Goal: Find specific fact: Find specific fact

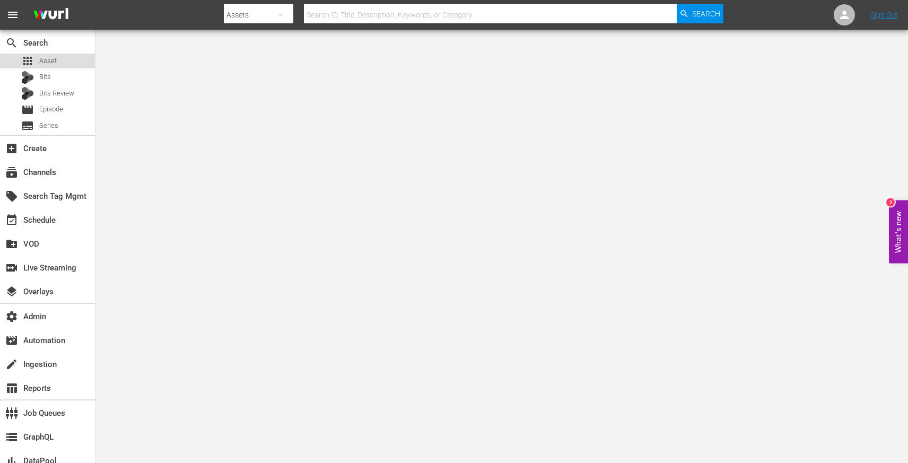
click at [64, 65] on div "apps Asset" at bounding box center [47, 61] width 95 height 15
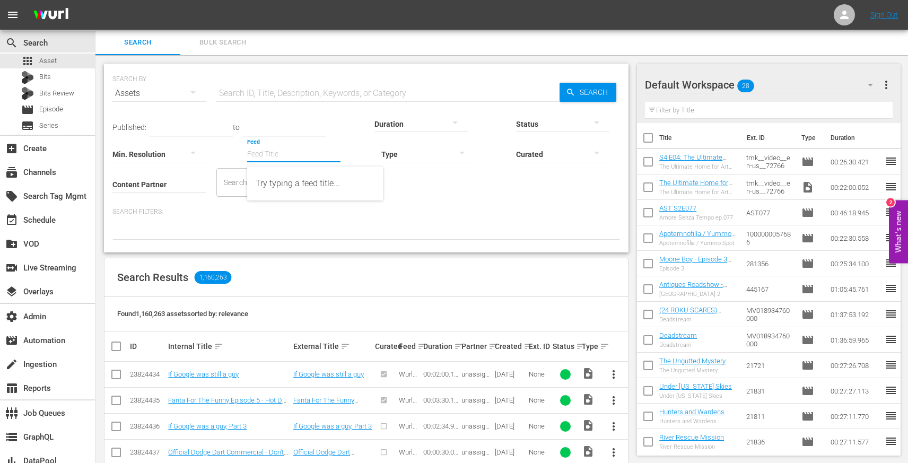
click at [294, 144] on input "Feed" at bounding box center [293, 155] width 93 height 38
paste input "DangerTV - Borderforce [GEOGRAPHIC_DATA]: The Bridges - Season 5"
click at [292, 176] on div "DangerTV - Borderforce [GEOGRAPHIC_DATA]: The Bridges - Season 5 (432822)" at bounding box center [315, 183] width 119 height 25
type input "DangerTV - Borderforce [GEOGRAPHIC_DATA]: The Bridges - Season 5 (432822)"
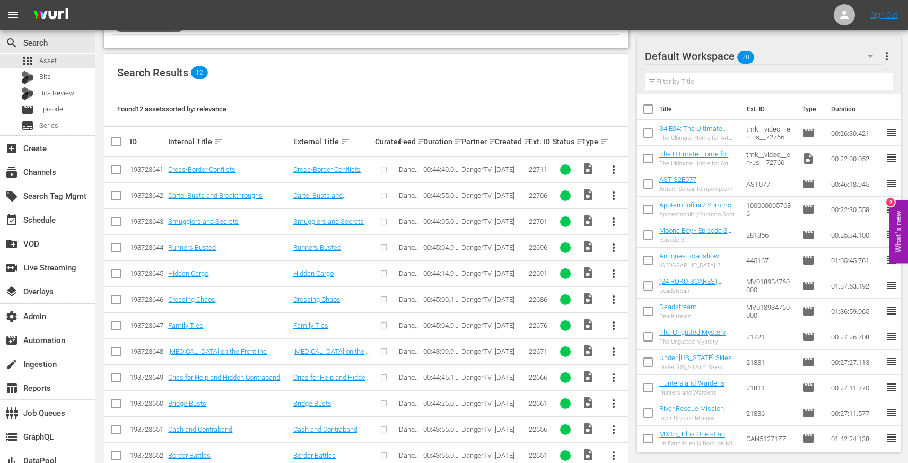
scroll to position [230, 0]
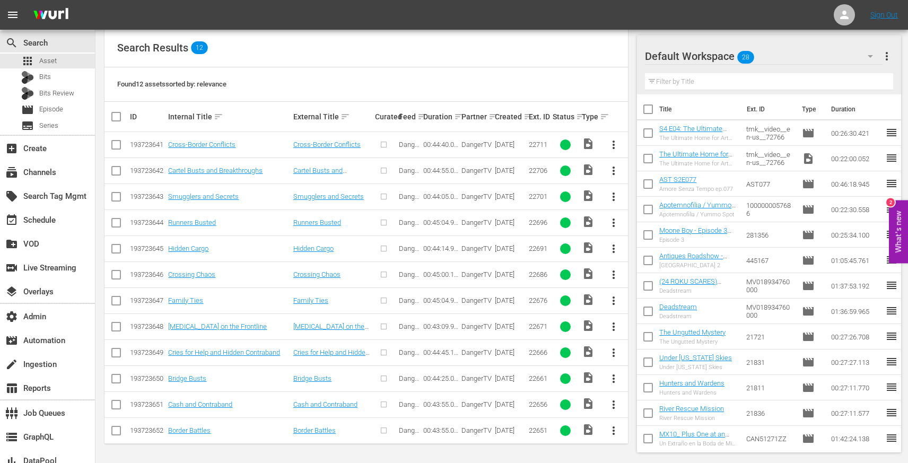
click at [315, 139] on td "Cross-Border Conflicts" at bounding box center [333, 145] width 82 height 26
click at [315, 145] on link "Cross-Border Conflicts" at bounding box center [326, 145] width 67 height 8
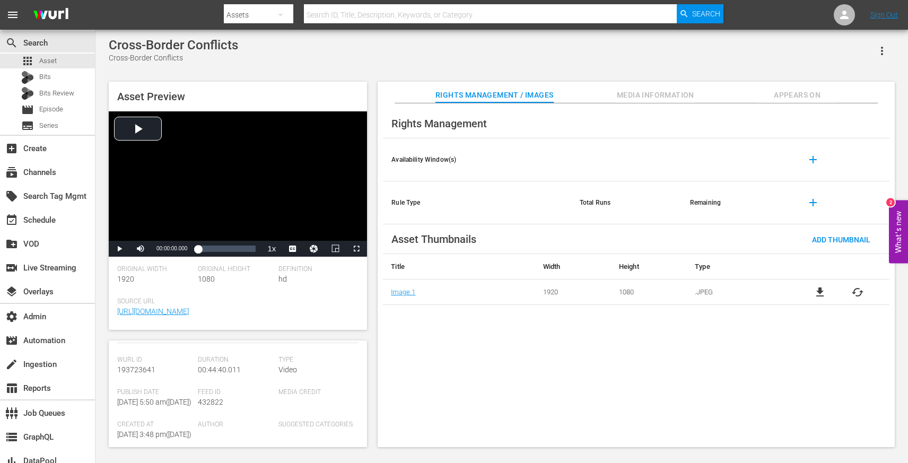
scroll to position [98, 0]
click at [213, 408] on span "432822" at bounding box center [210, 404] width 25 height 8
copy span "432822"
click at [451, 326] on div "Rights Management Availability Window(s) add Rule Type Total Runs Remaining add…" at bounding box center [636, 275] width 517 height 344
